Goal: Use online tool/utility: Utilize a website feature to perform a specific function

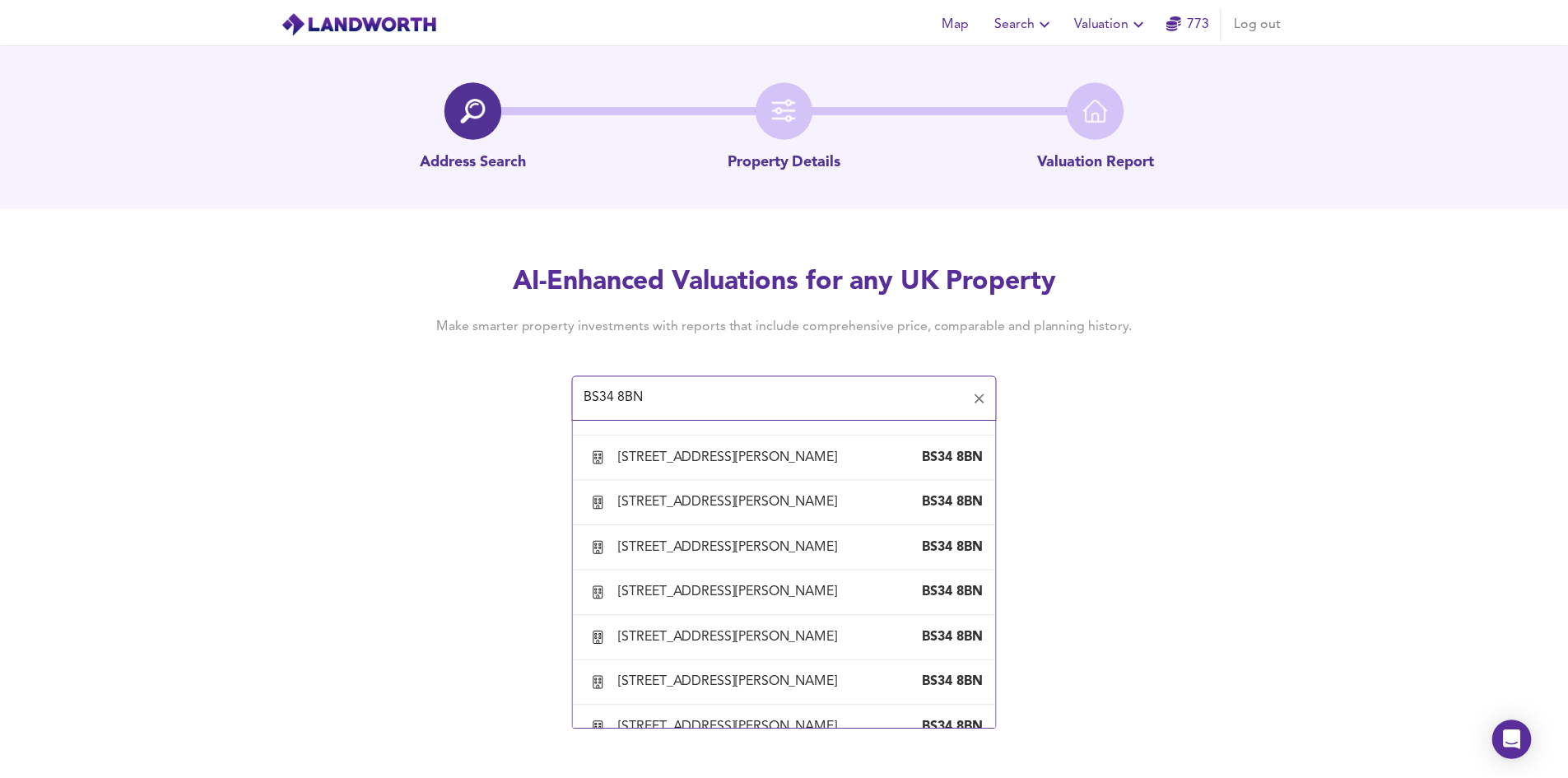
scroll to position [1893, 0]
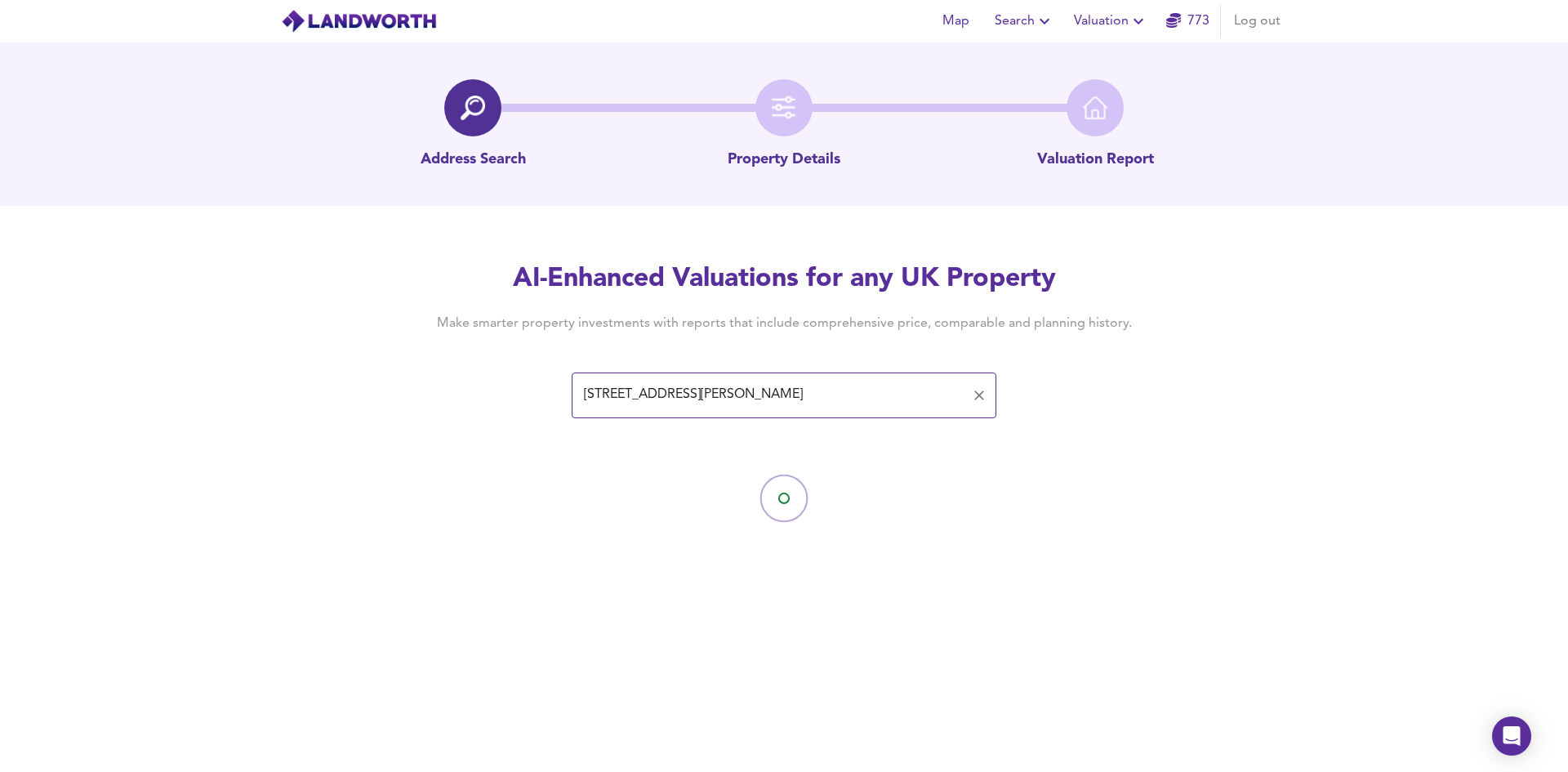
type input "[STREET_ADDRESS][PERSON_NAME]"
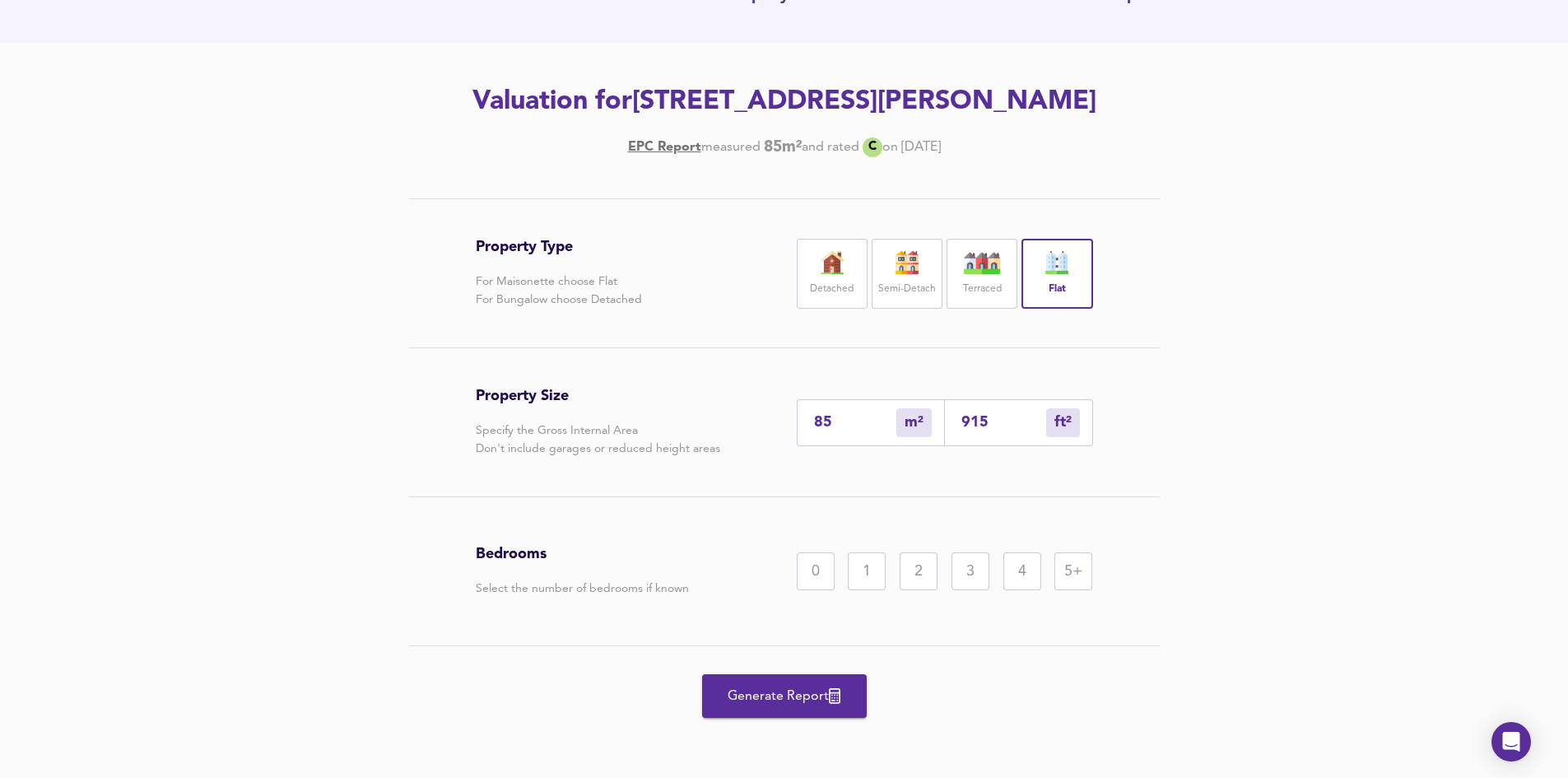
scroll to position [201, 0]
click at [380, 220] on div "Property Type For Maisonette choose Flat For Bungalow choose Detached Detached …" at bounding box center [784, 487] width 1568 height 580
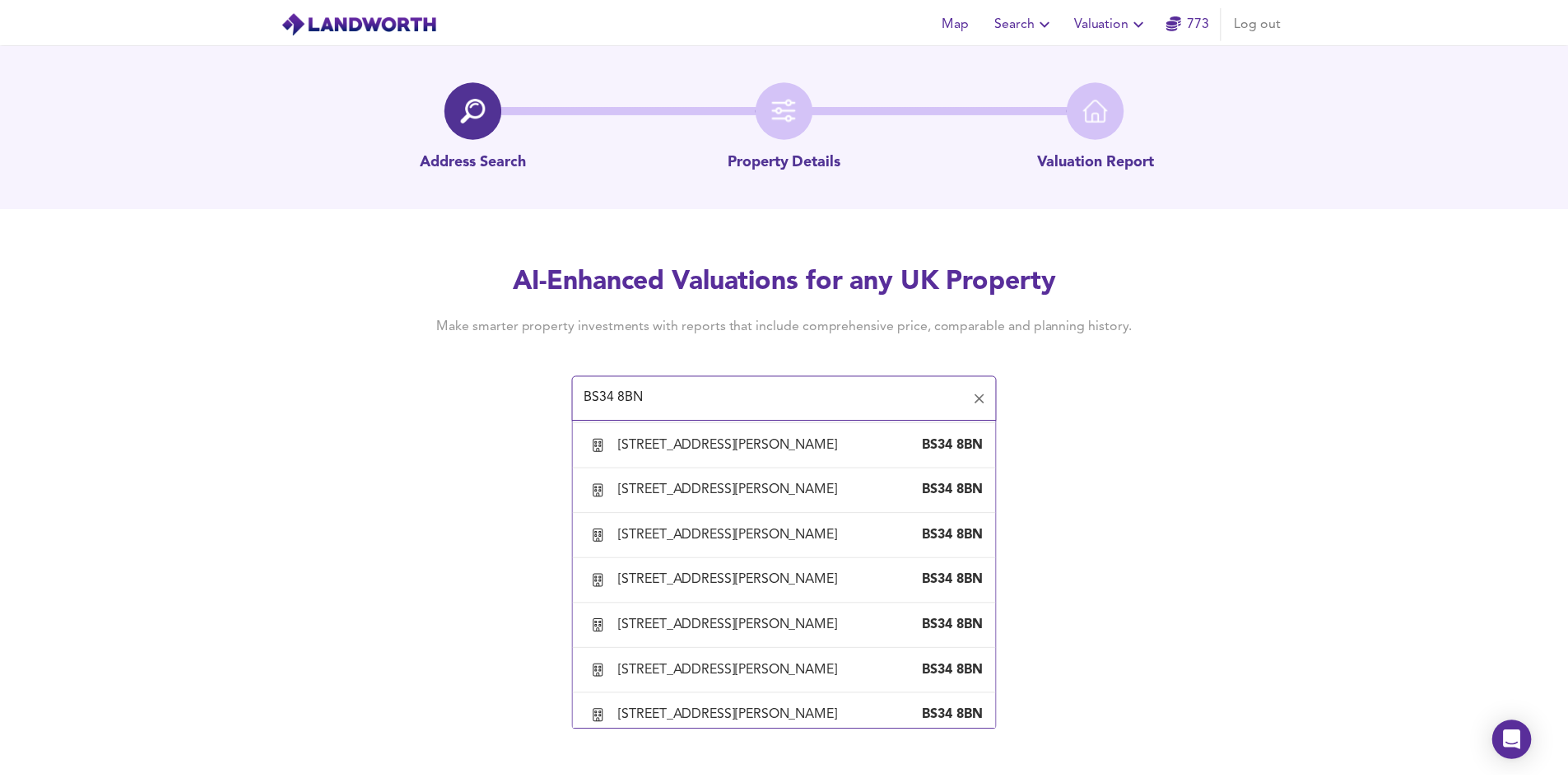
scroll to position [1893, 0]
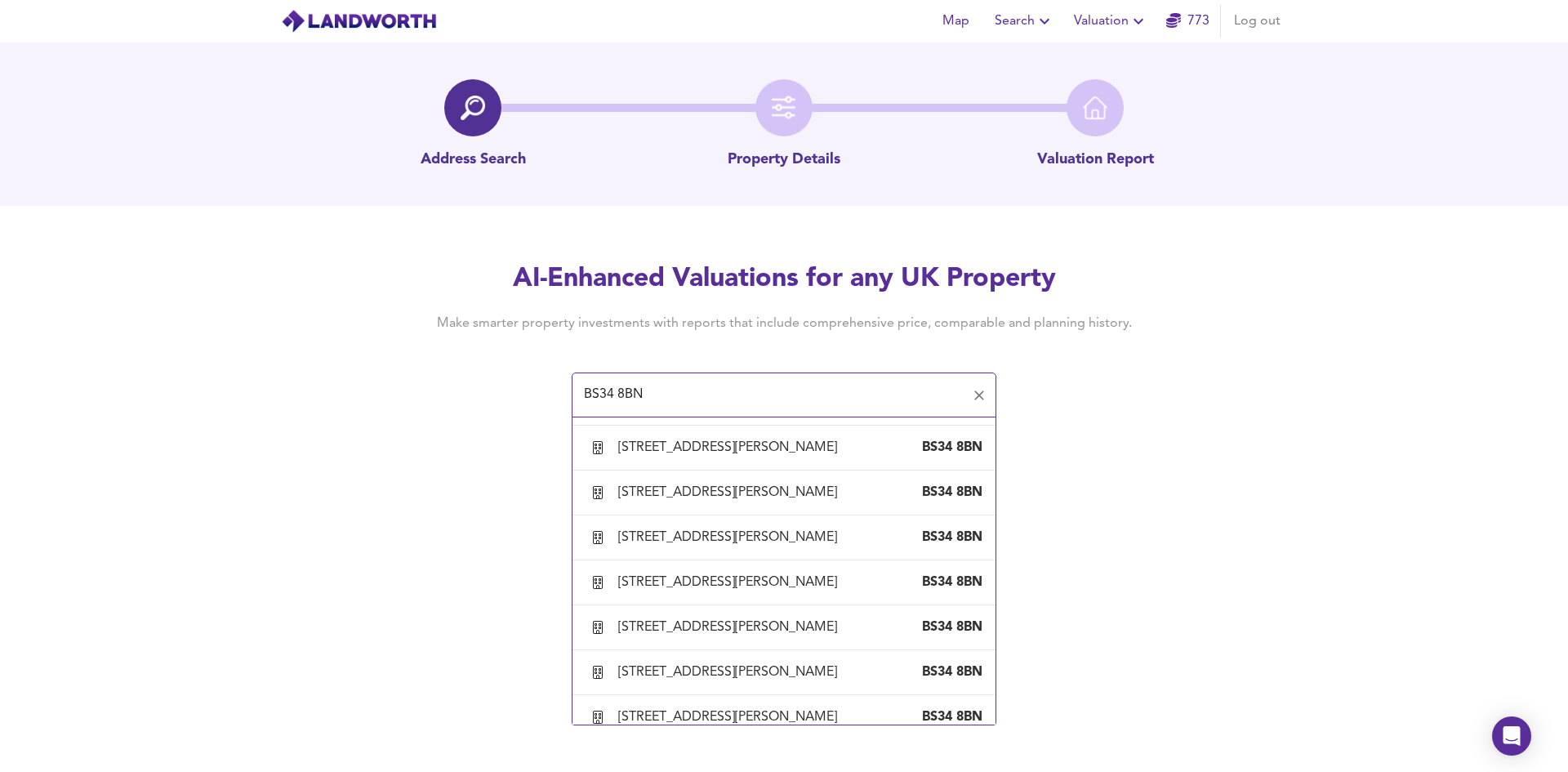
click at [664, 53] on div "[STREET_ADDRESS][PERSON_NAME]" at bounding box center [731, 43] width 226 height 18
type input "[STREET_ADDRESS][PERSON_NAME]"
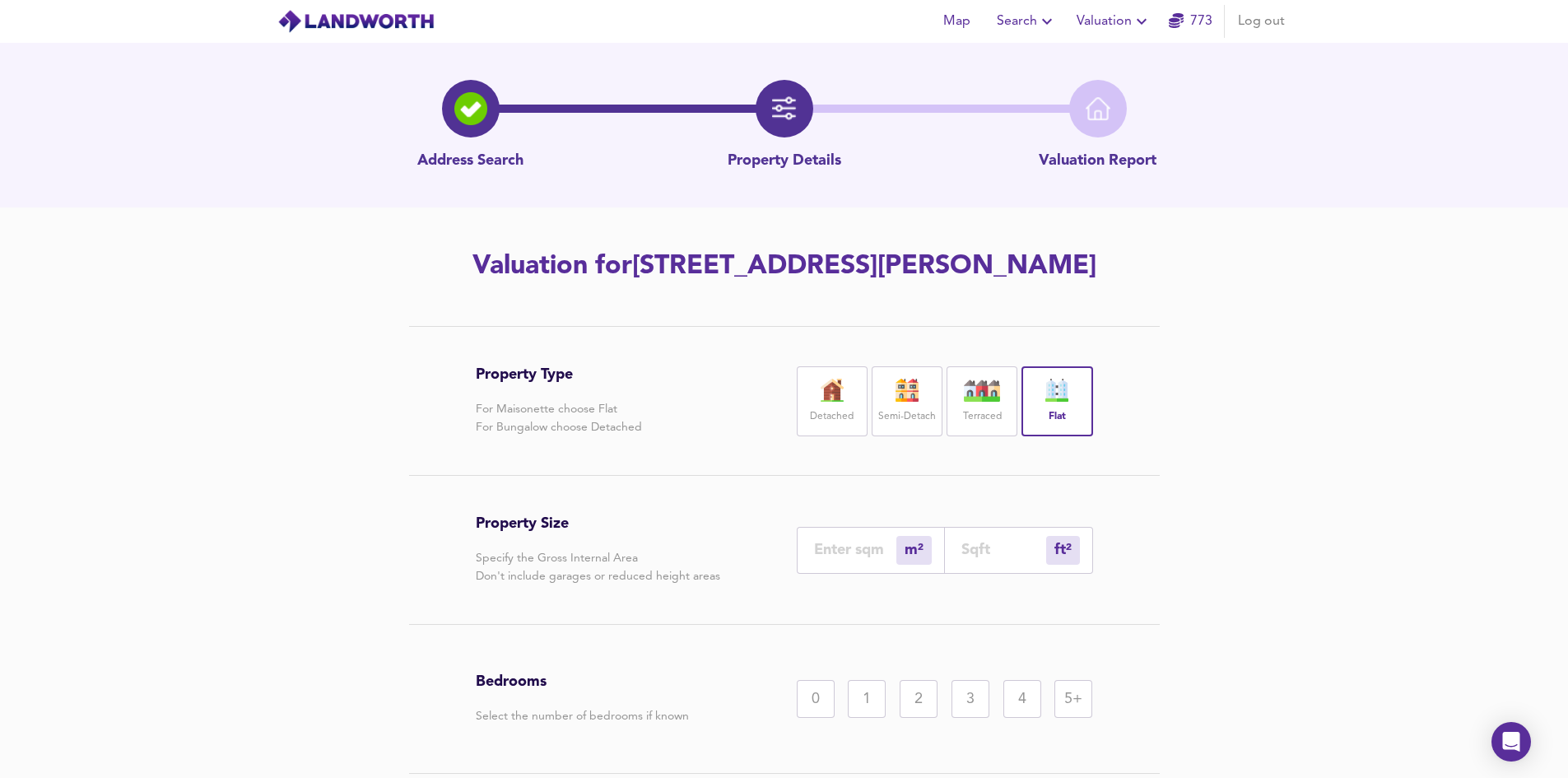
click at [849, 282] on h2 "Valuation for [STREET_ADDRESS][PERSON_NAME]" at bounding box center [784, 267] width 931 height 37
